Goal: Find specific page/section: Find specific page/section

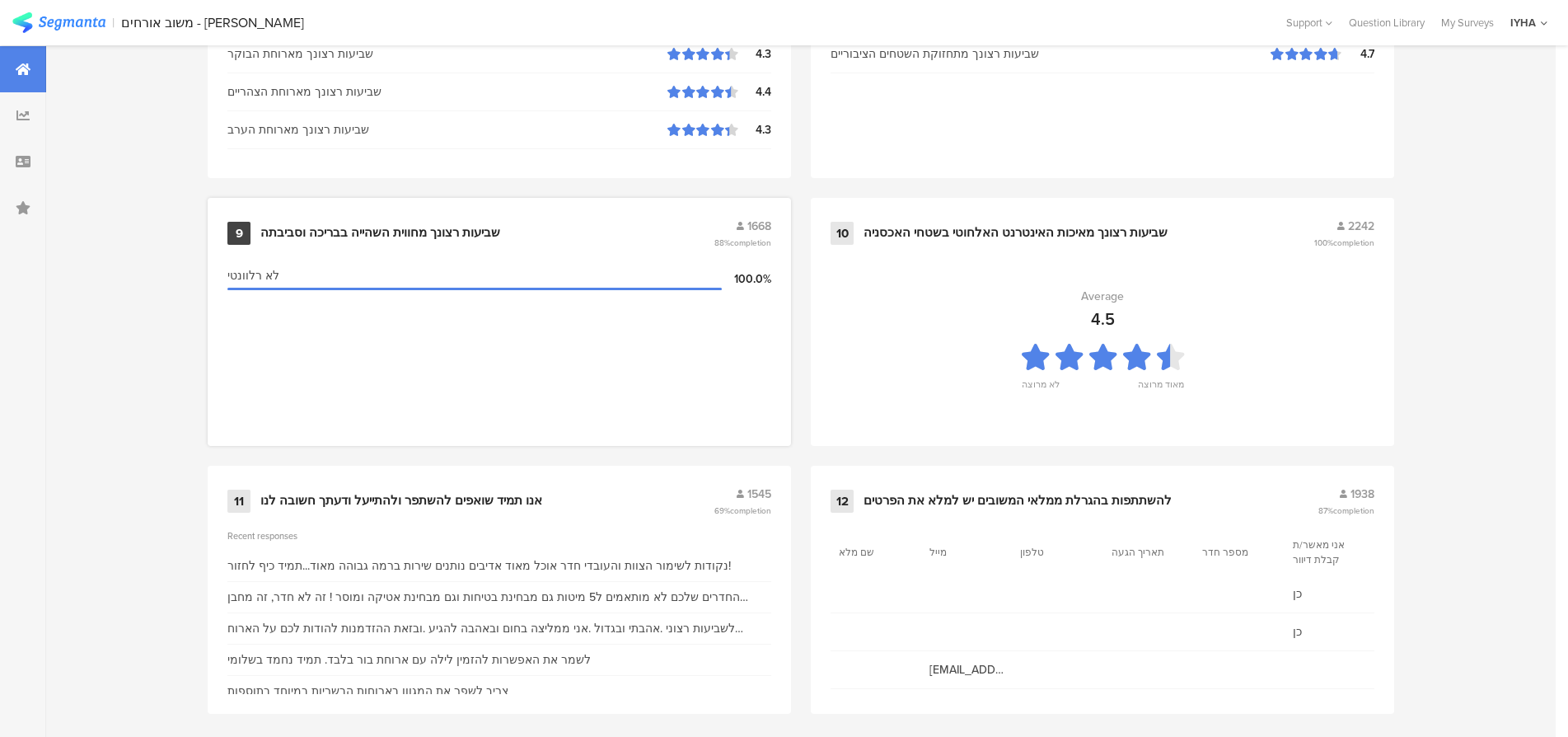
scroll to position [1680, 0]
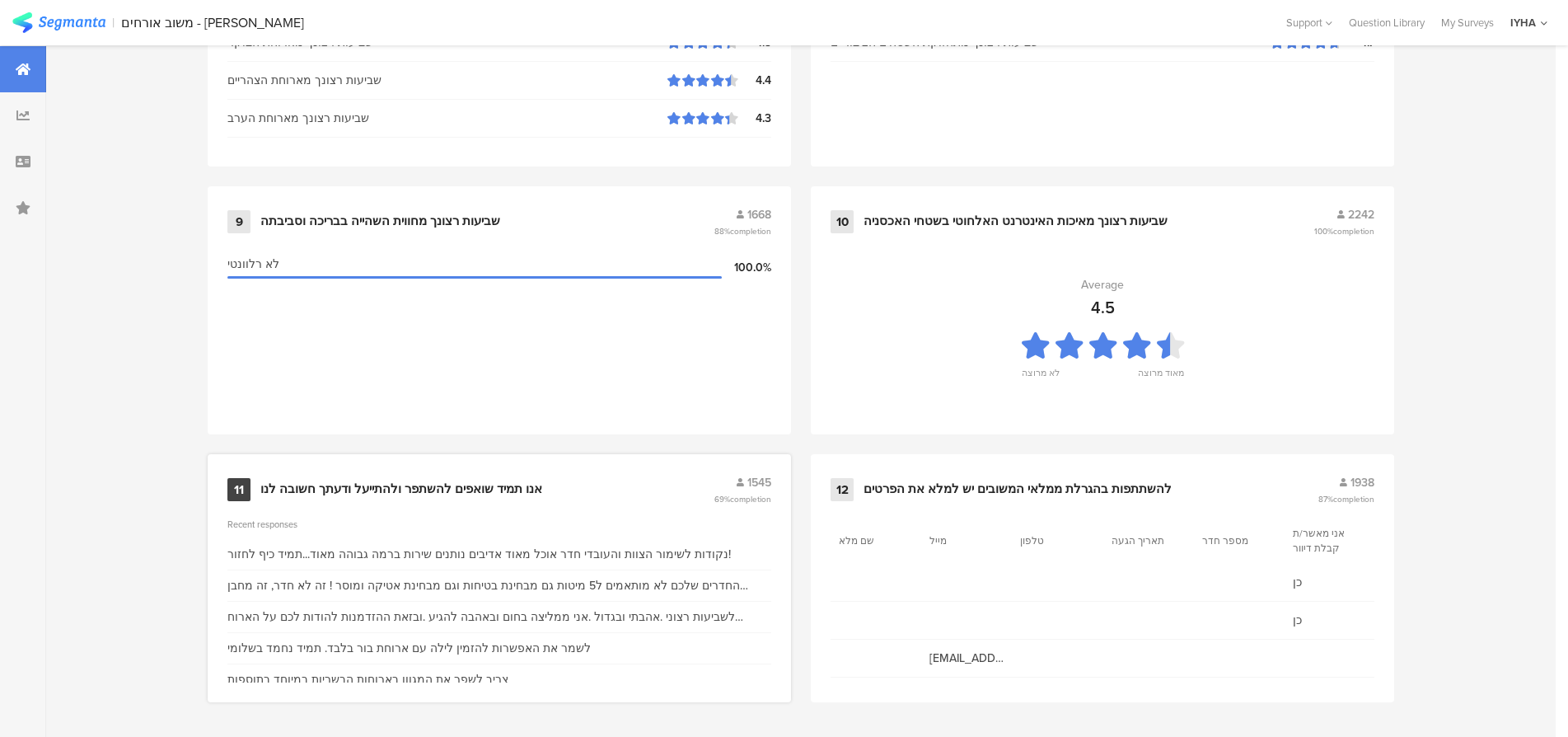
click at [399, 485] on div "אנו תמיד שואפים להשתפר ולהתייעל ודעתך חשובה לנו" at bounding box center [401, 489] width 282 height 16
